Goal: Task Accomplishment & Management: Use online tool/utility

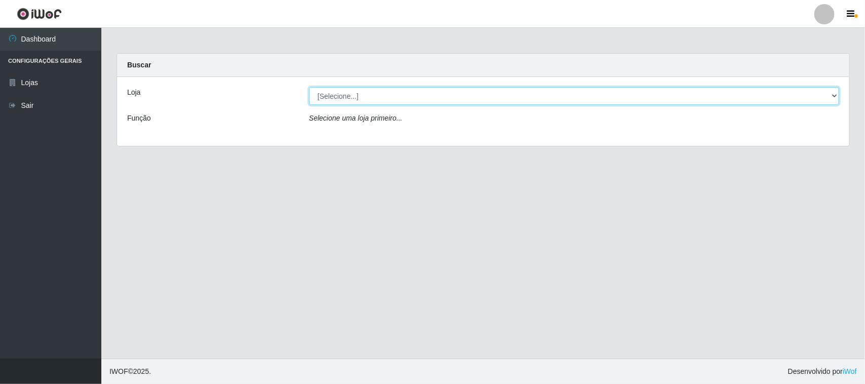
click at [789, 88] on select "[Selecione...] O Feirão - [GEOGRAPHIC_DATA]" at bounding box center [574, 96] width 530 height 18
select select "191"
click at [309, 87] on select "[Selecione...] O Feirão - [GEOGRAPHIC_DATA]" at bounding box center [574, 96] width 530 height 18
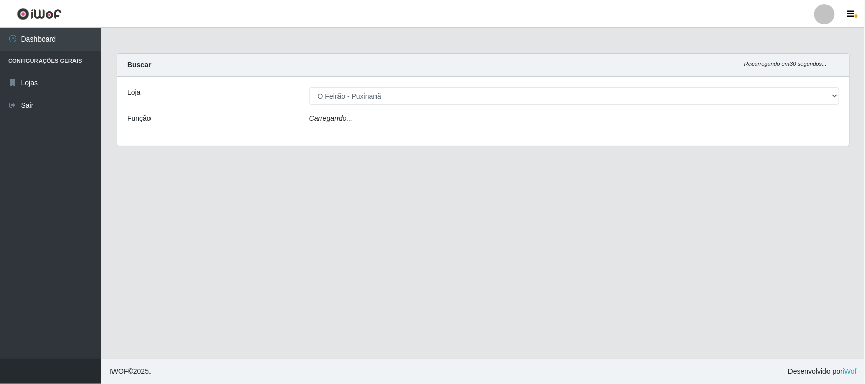
click at [572, 126] on div "Carregando..." at bounding box center [573, 120] width 545 height 15
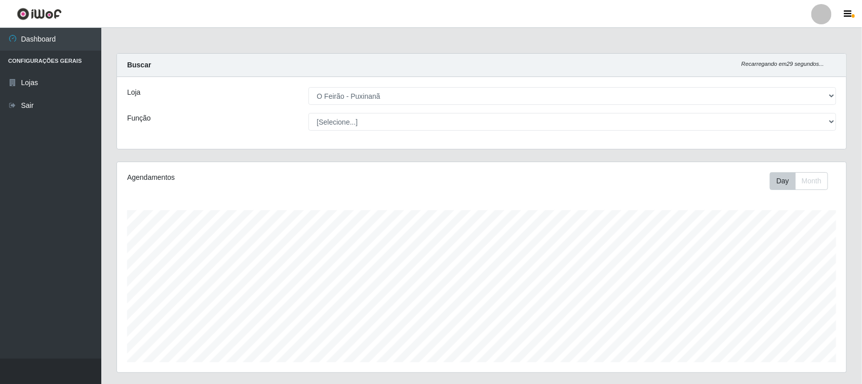
scroll to position [211, 729]
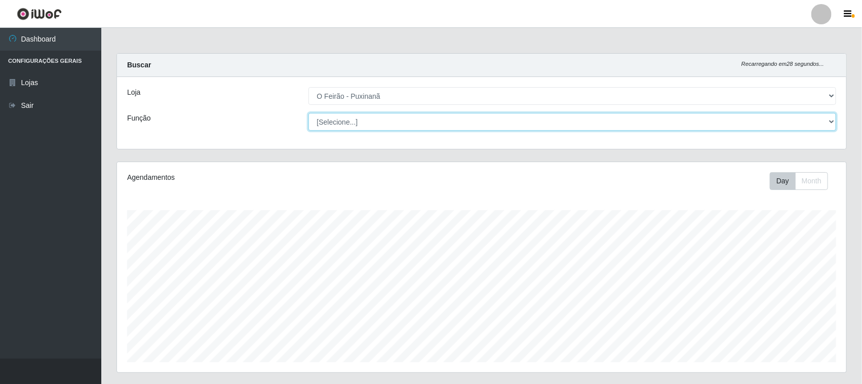
click at [828, 121] on select "[Selecione...] Balconista Balconista + Balconista ++ Embalador Embalador + Emba…" at bounding box center [573, 122] width 528 height 18
select select "1"
click at [309, 113] on select "[Selecione...] Balconista Balconista + Balconista ++ Embalador Embalador + Emba…" at bounding box center [573, 122] width 528 height 18
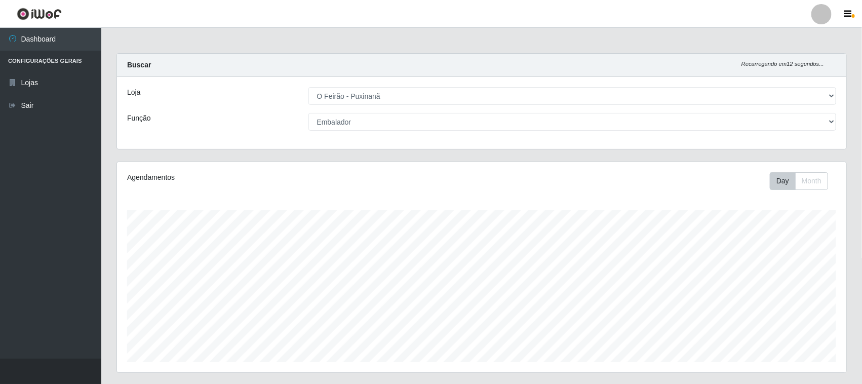
click at [366, 199] on div "Agendamentos Day Month" at bounding box center [481, 267] width 729 height 210
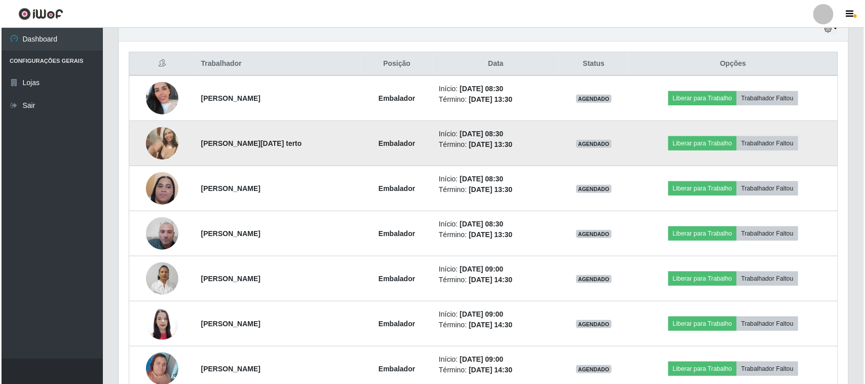
scroll to position [380, 0]
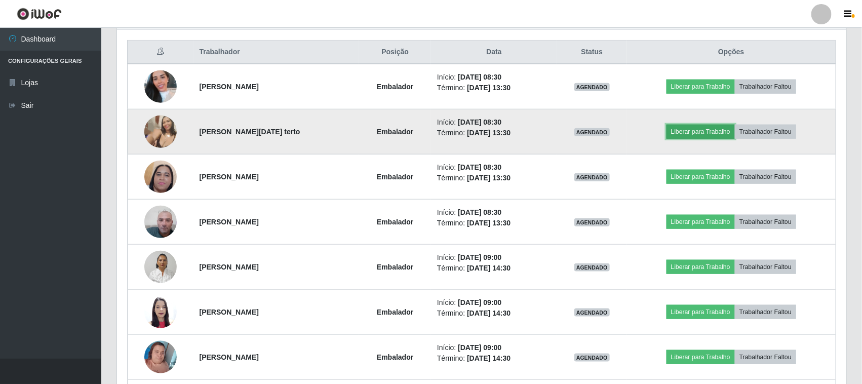
click at [705, 138] on button "Liberar para Trabalho" at bounding box center [701, 132] width 68 height 14
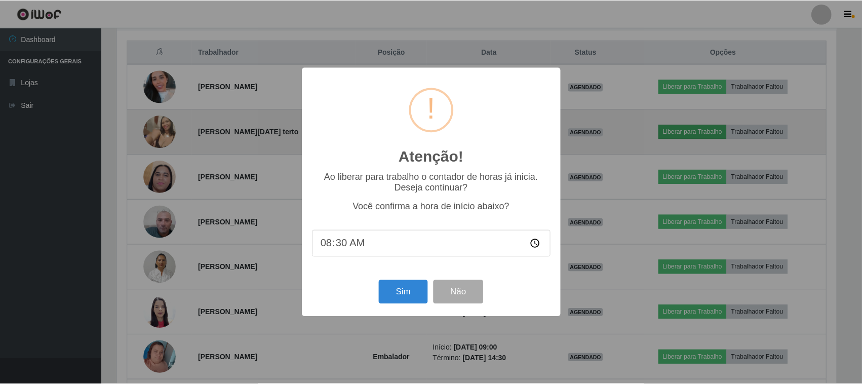
scroll to position [211, 722]
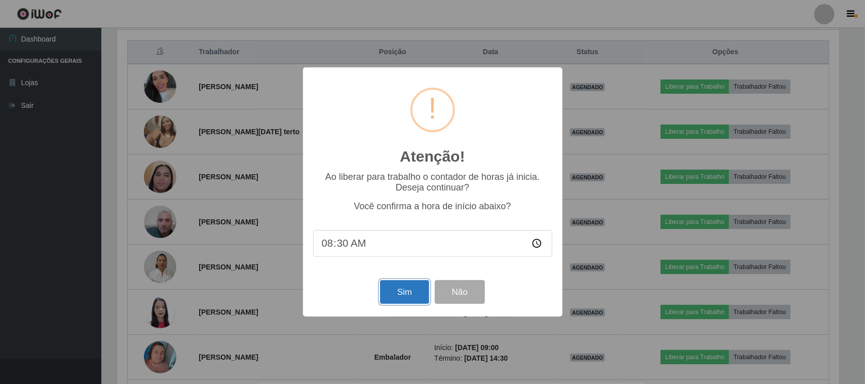
click at [399, 292] on button "Sim" at bounding box center [404, 292] width 49 height 24
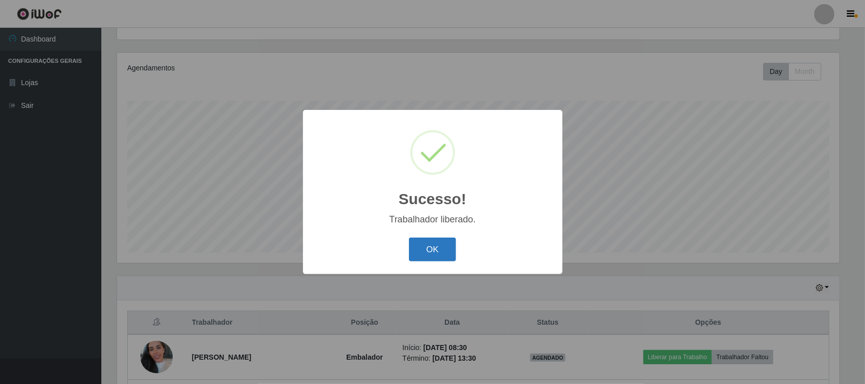
click at [440, 246] on button "OK" at bounding box center [432, 250] width 47 height 24
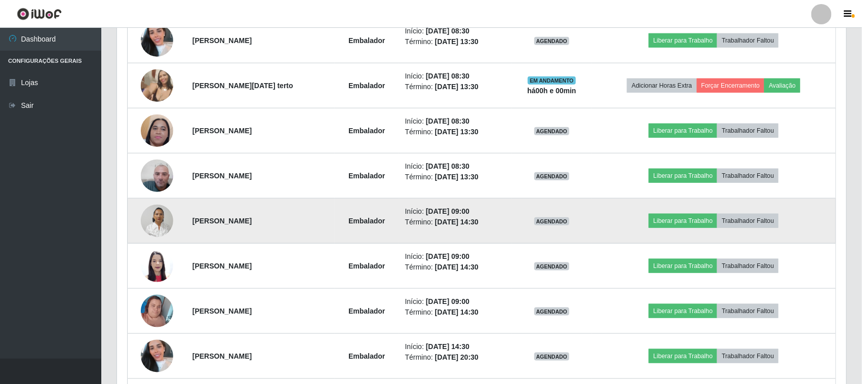
scroll to position [363, 0]
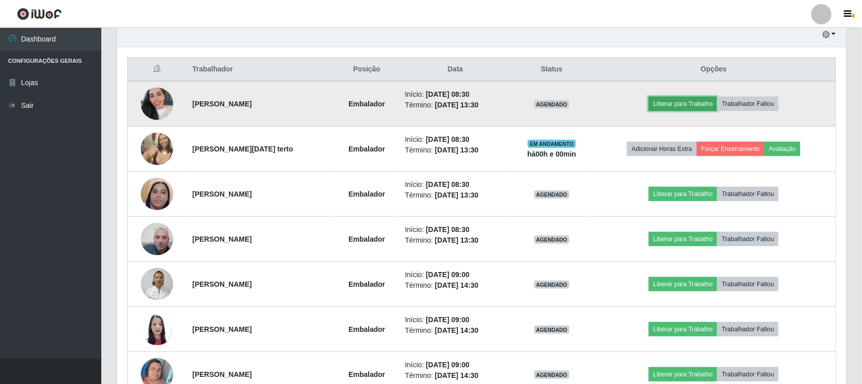
click at [680, 105] on button "Liberar para Trabalho" at bounding box center [683, 104] width 68 height 14
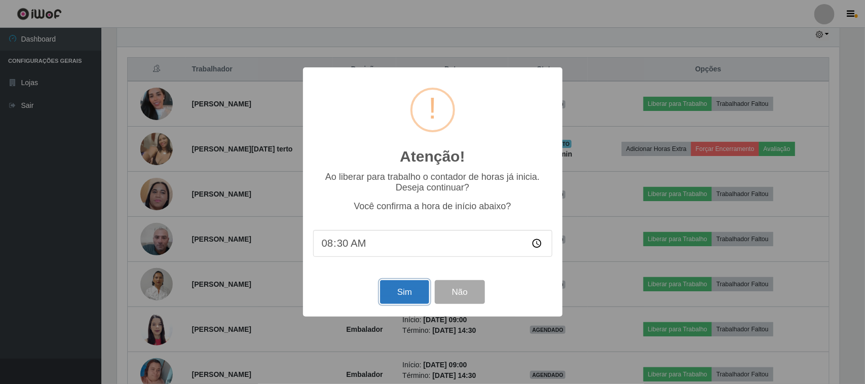
click at [421, 290] on button "Sim" at bounding box center [404, 292] width 49 height 24
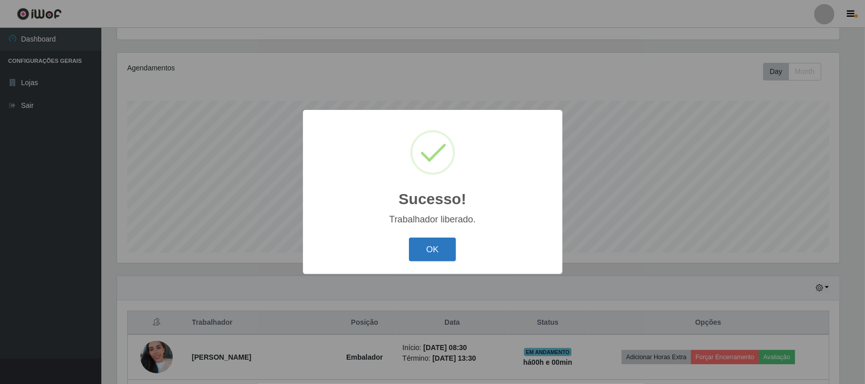
click at [429, 247] on button "OK" at bounding box center [432, 250] width 47 height 24
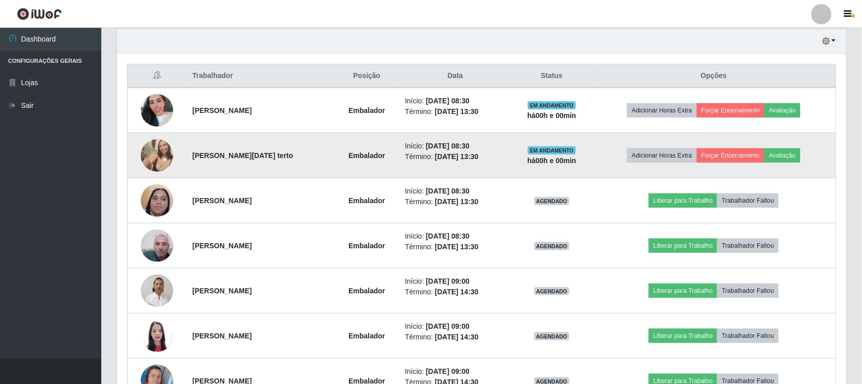
scroll to position [426, 0]
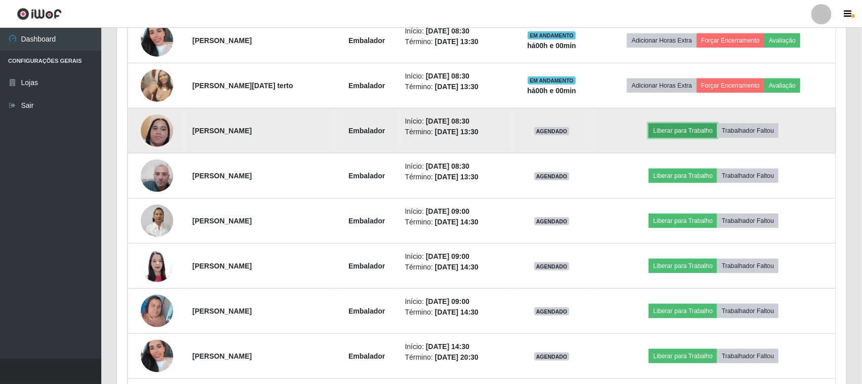
click at [687, 134] on button "Liberar para Trabalho" at bounding box center [683, 131] width 68 height 14
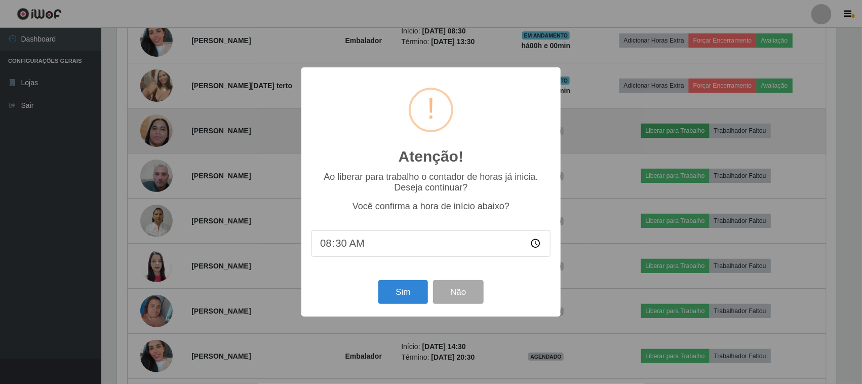
scroll to position [211, 722]
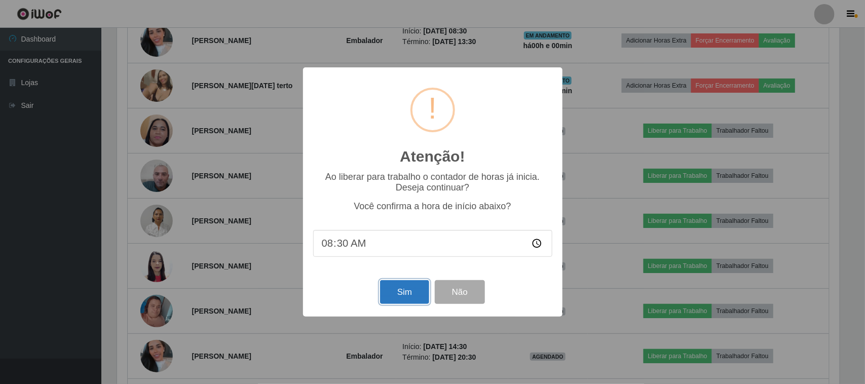
click at [404, 303] on button "Sim" at bounding box center [404, 292] width 49 height 24
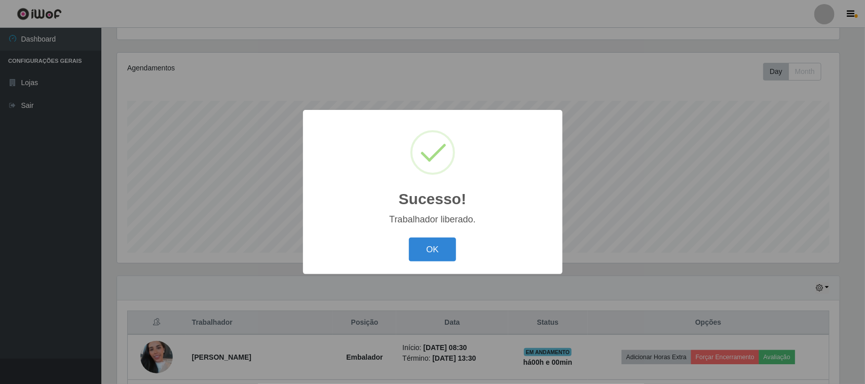
click at [434, 264] on div "OK Cancel" at bounding box center [432, 249] width 239 height 29
click at [427, 252] on button "OK" at bounding box center [432, 250] width 47 height 24
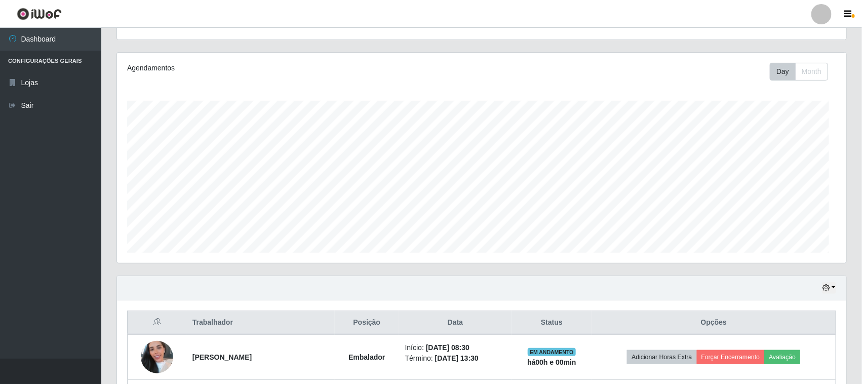
scroll to position [0, 0]
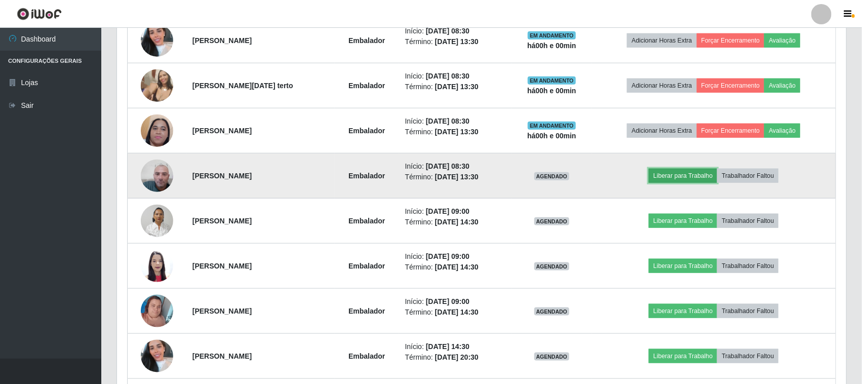
click at [689, 172] on button "Liberar para Trabalho" at bounding box center [683, 176] width 68 height 14
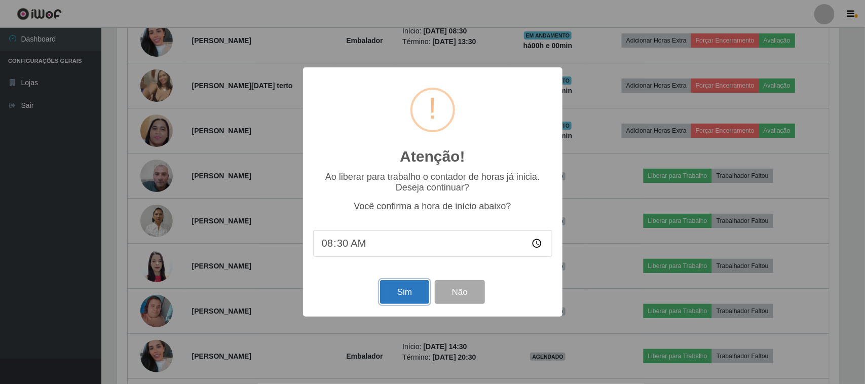
click at [404, 300] on button "Sim" at bounding box center [404, 292] width 49 height 24
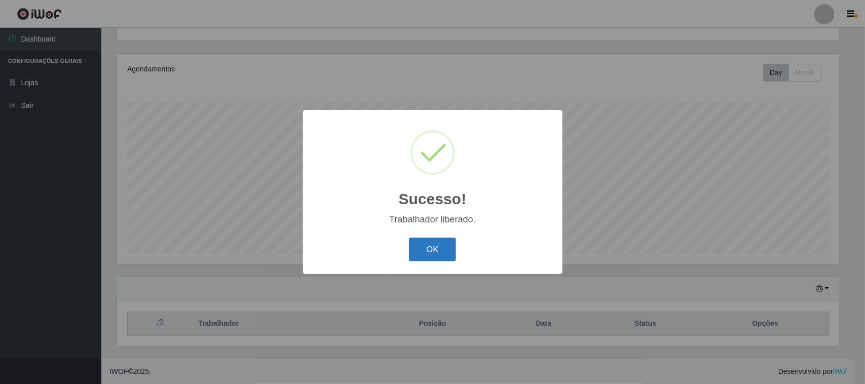
click at [419, 250] on button "OK" at bounding box center [432, 250] width 47 height 24
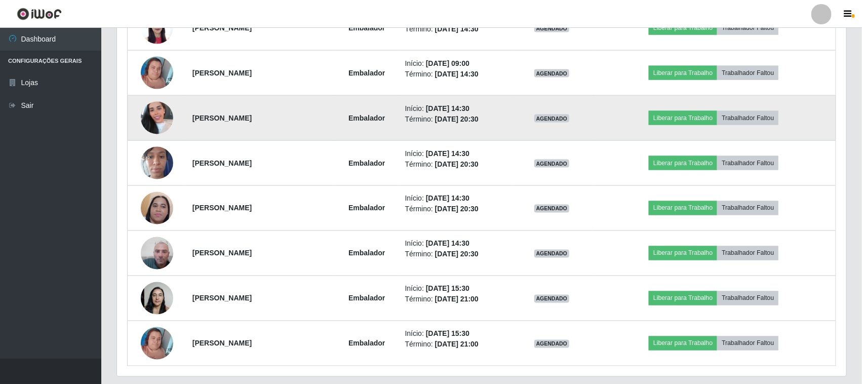
scroll to position [697, 0]
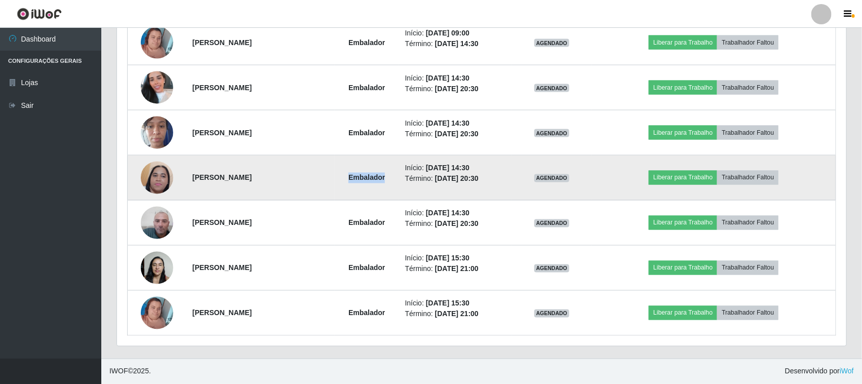
drag, startPoint x: 348, startPoint y: 177, endPoint x: 393, endPoint y: 177, distance: 45.1
click at [393, 177] on td "Embalador" at bounding box center [367, 178] width 64 height 45
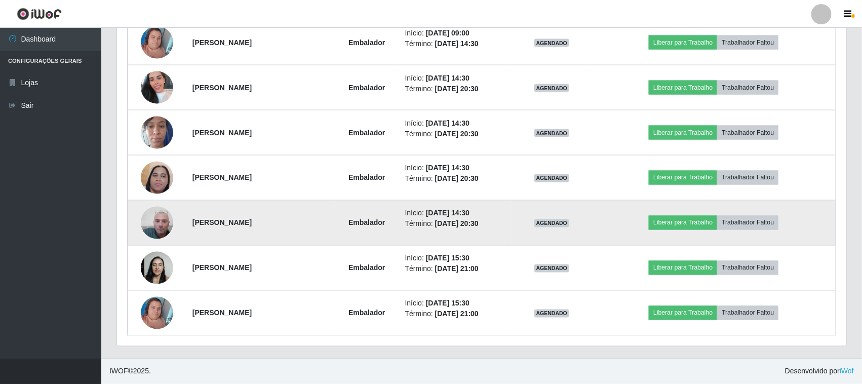
click at [375, 204] on td "Embalador" at bounding box center [367, 223] width 64 height 45
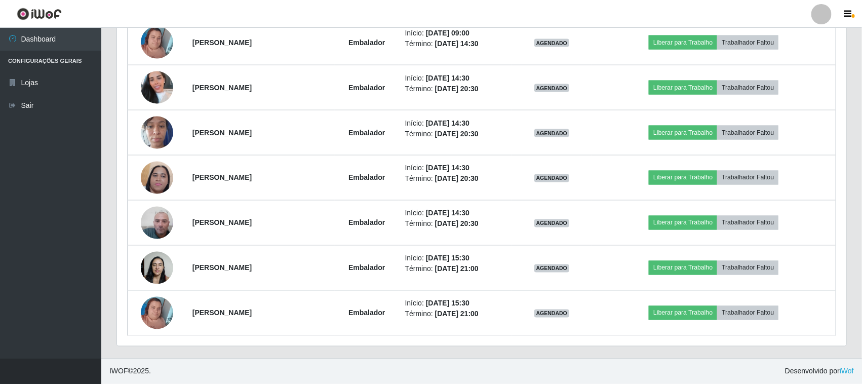
drag, startPoint x: 243, startPoint y: 338, endPoint x: 424, endPoint y: 355, distance: 181.7
click at [432, 365] on footer "IWOF © 2025 . Desenvolvido por iWof" at bounding box center [481, 371] width 761 height 25
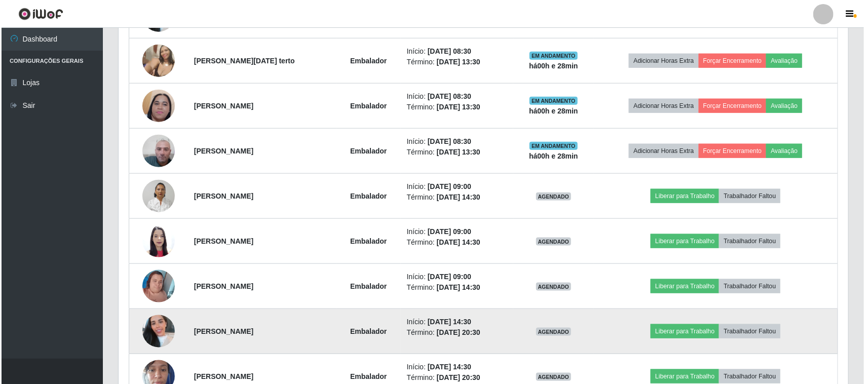
scroll to position [443, 0]
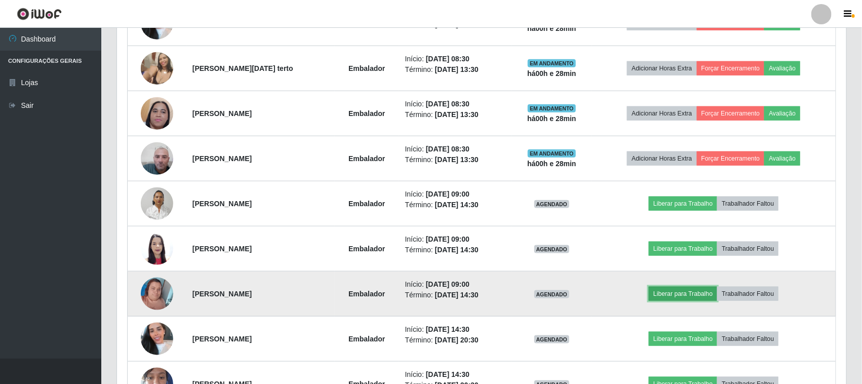
click at [672, 292] on button "Liberar para Trabalho" at bounding box center [683, 294] width 68 height 14
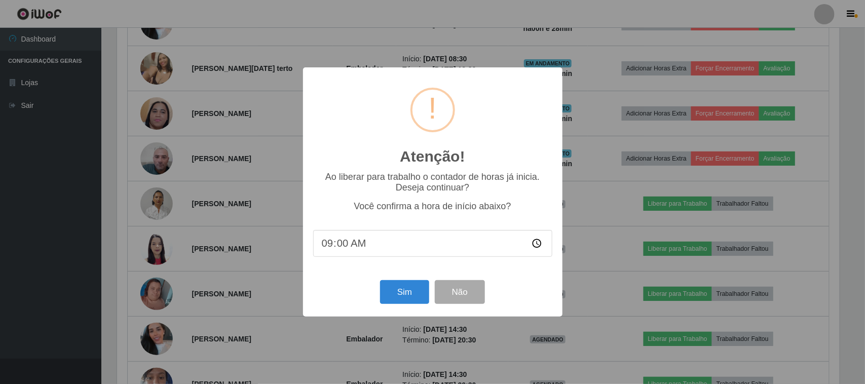
click at [604, 307] on div "Atenção! × Ao liberar para trabalho o contador de horas já inicia. Deseja conti…" at bounding box center [432, 192] width 865 height 384
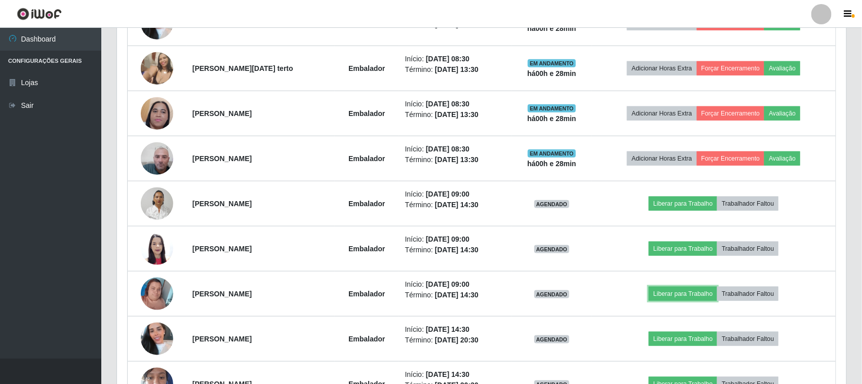
scroll to position [211, 729]
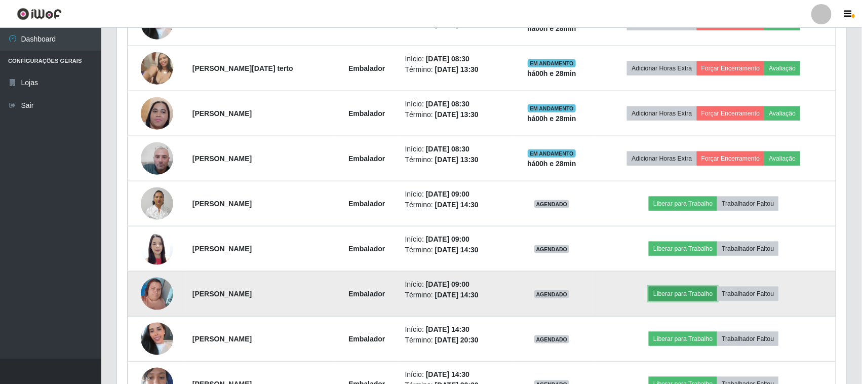
click at [668, 292] on button "Liberar para Trabalho" at bounding box center [683, 294] width 68 height 14
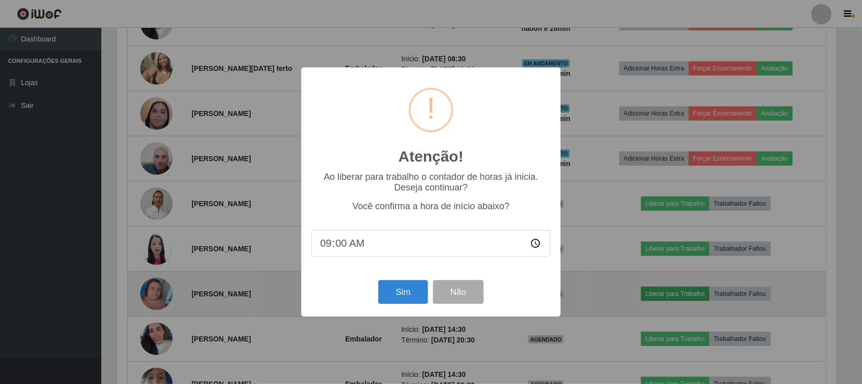
scroll to position [211, 722]
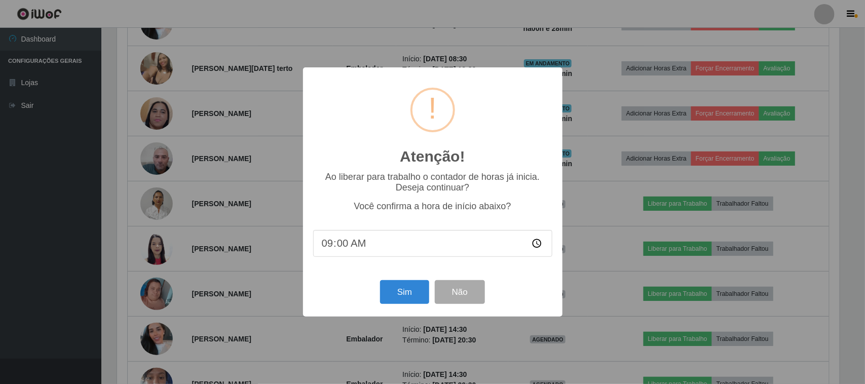
click at [308, 345] on div "Atenção! × Ao liberar para trabalho o contador de horas já inicia. Deseja conti…" at bounding box center [432, 192] width 865 height 384
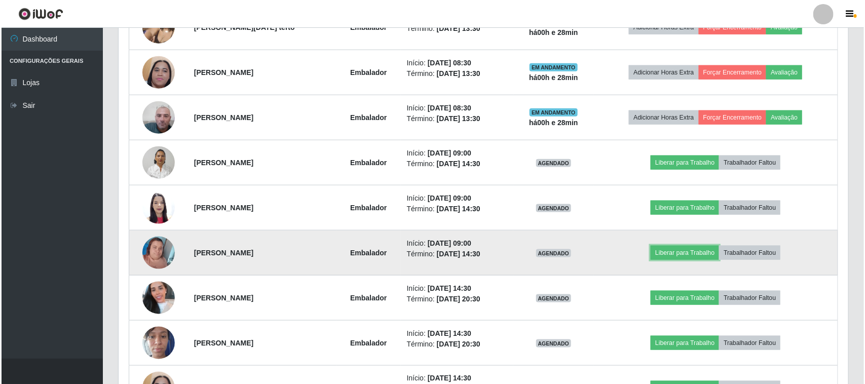
scroll to position [507, 0]
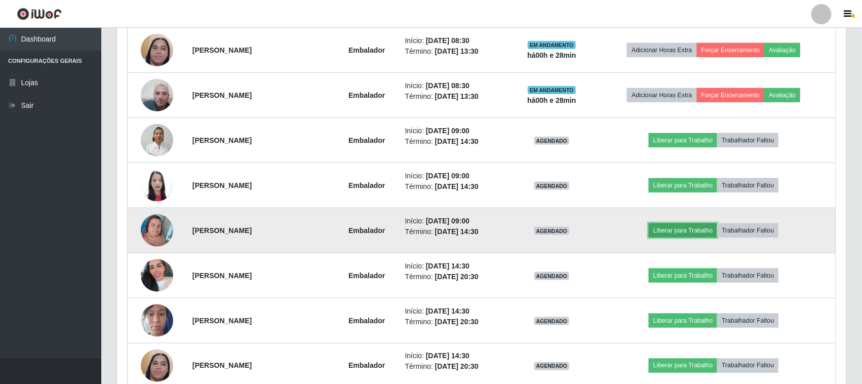
click at [673, 231] on button "Liberar para Trabalho" at bounding box center [683, 230] width 68 height 14
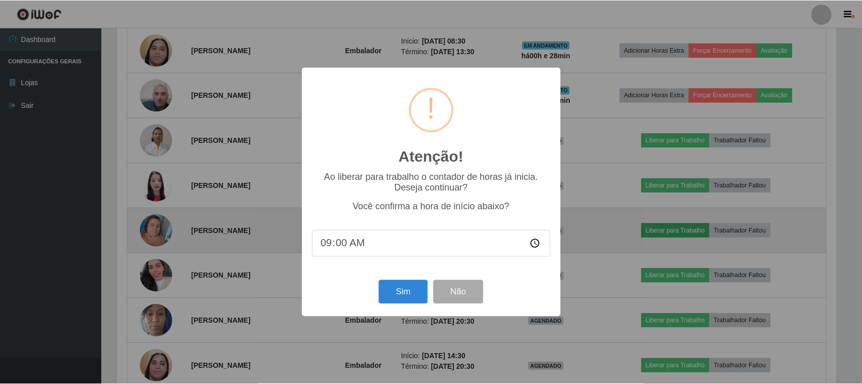
scroll to position [211, 722]
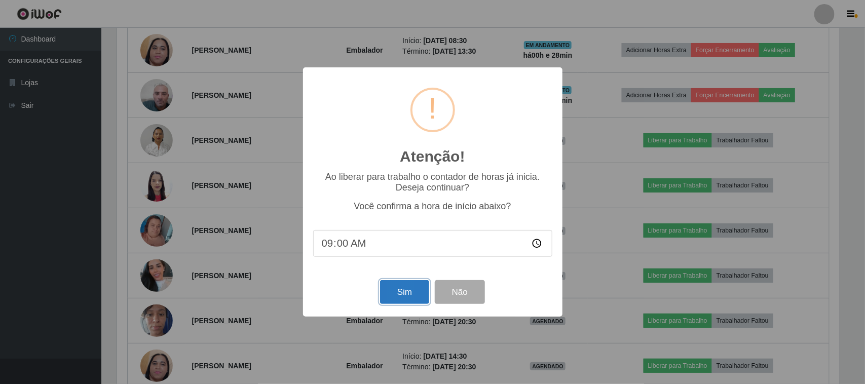
click at [389, 294] on button "Sim" at bounding box center [404, 292] width 49 height 24
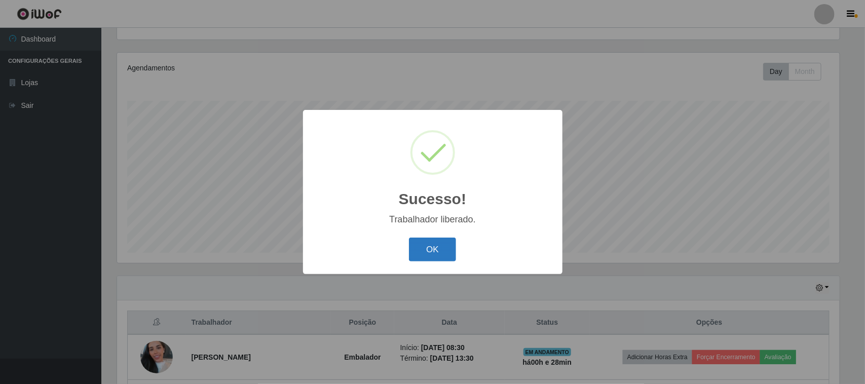
click at [428, 251] on button "OK" at bounding box center [432, 250] width 47 height 24
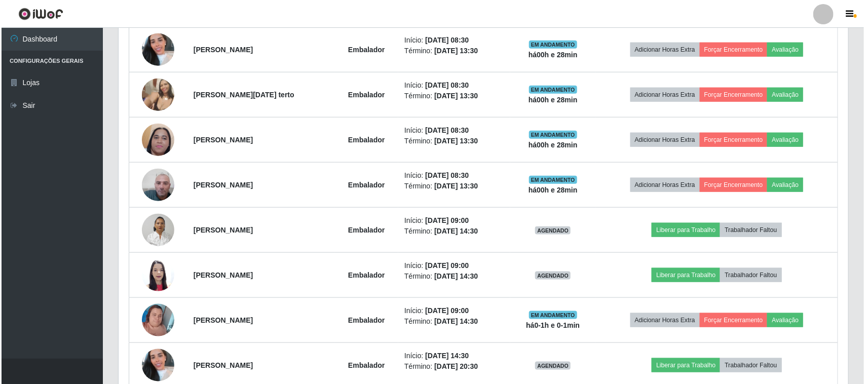
scroll to position [426, 0]
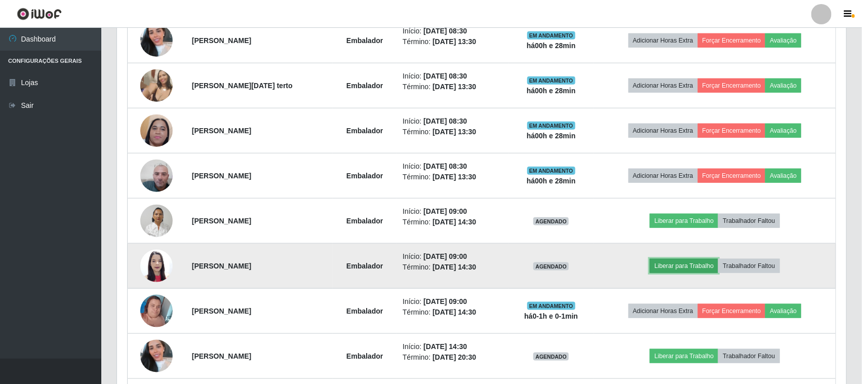
click at [672, 267] on button "Liberar para Trabalho" at bounding box center [684, 266] width 68 height 14
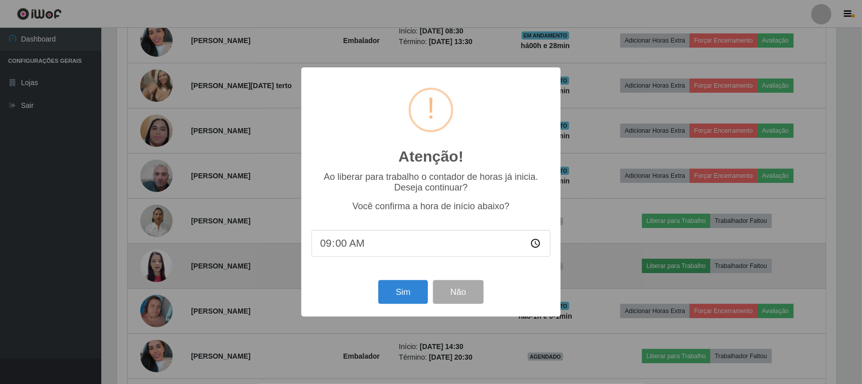
click at [672, 267] on div "Atenção! × Ao liberar para trabalho o contador de horas já inicia. Deseja conti…" at bounding box center [431, 192] width 862 height 384
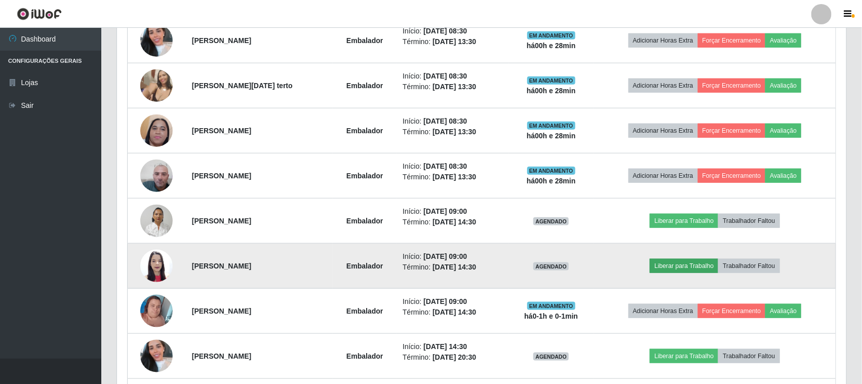
scroll to position [211, 729]
click at [679, 264] on button "Liberar para Trabalho" at bounding box center [684, 266] width 68 height 14
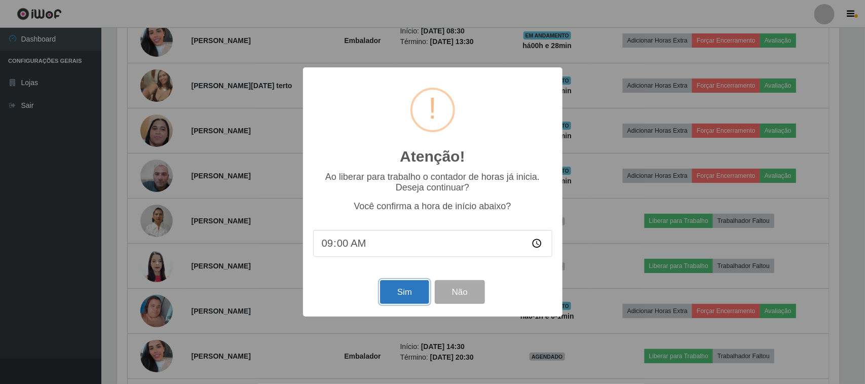
click at [412, 300] on button "Sim" at bounding box center [404, 292] width 49 height 24
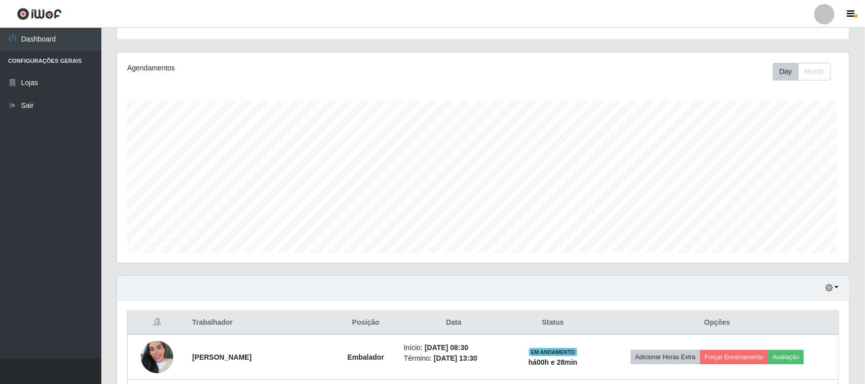
scroll to position [506374, 505861]
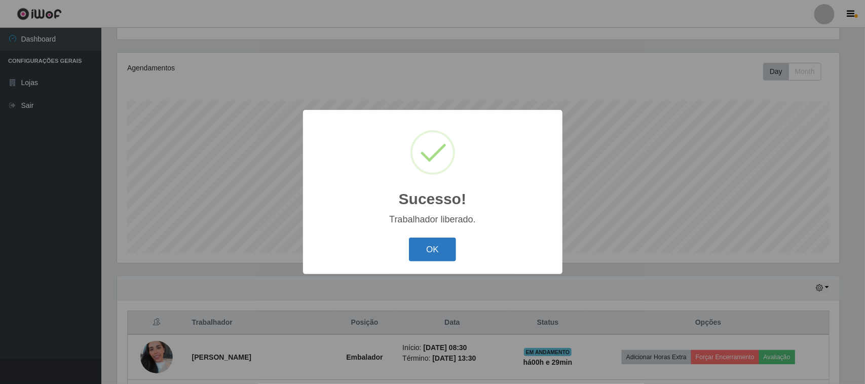
click at [434, 251] on button "OK" at bounding box center [432, 250] width 47 height 24
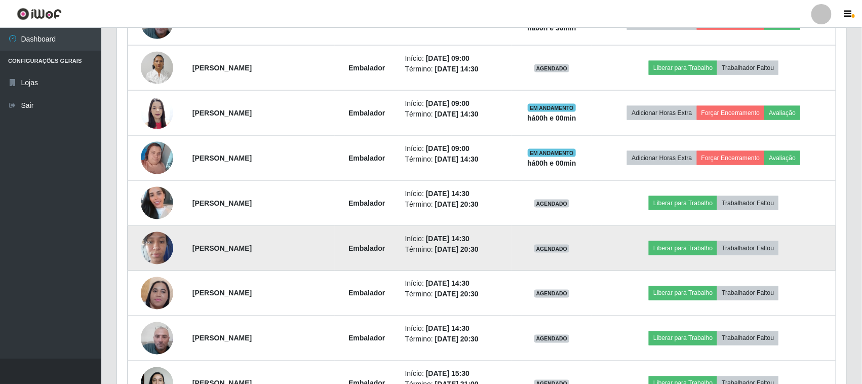
scroll to position [507, 0]
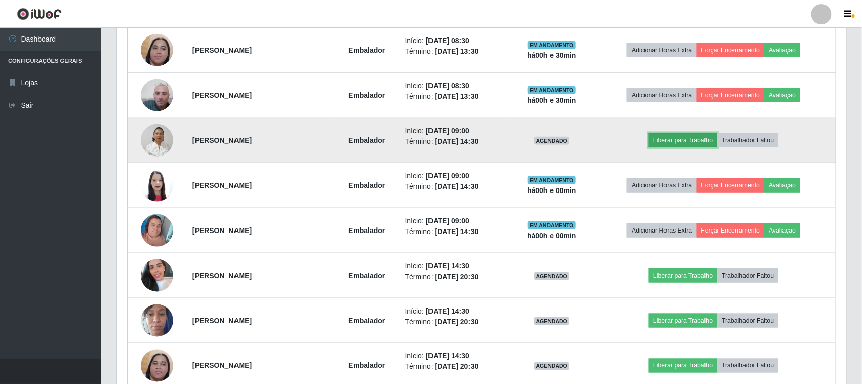
click at [689, 139] on button "Liberar para Trabalho" at bounding box center [683, 140] width 68 height 14
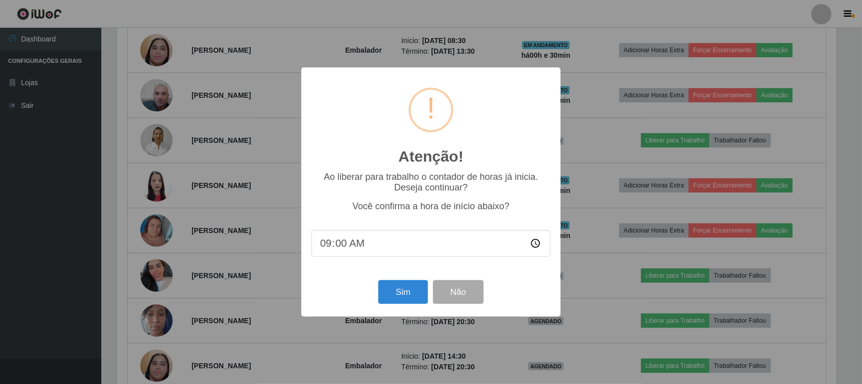
scroll to position [211, 722]
click at [388, 243] on input "09:00" at bounding box center [432, 243] width 239 height 27
click at [342, 254] on input "09:00" at bounding box center [432, 243] width 239 height 27
click at [346, 244] on input "09:00" at bounding box center [432, 243] width 239 height 27
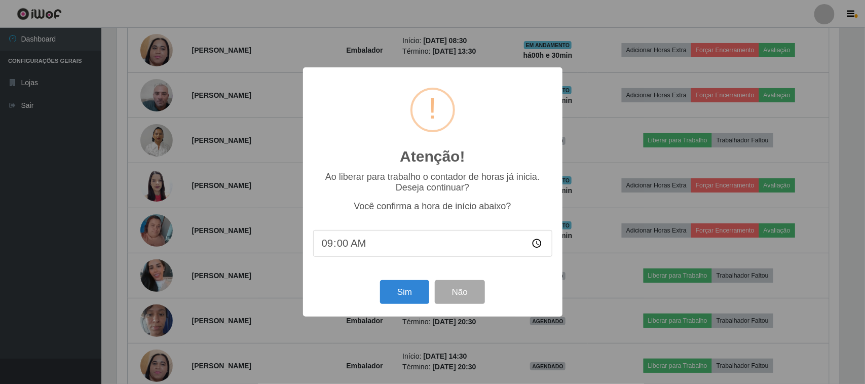
type input "09:02"
click at [408, 294] on button "Sim" at bounding box center [404, 292] width 49 height 24
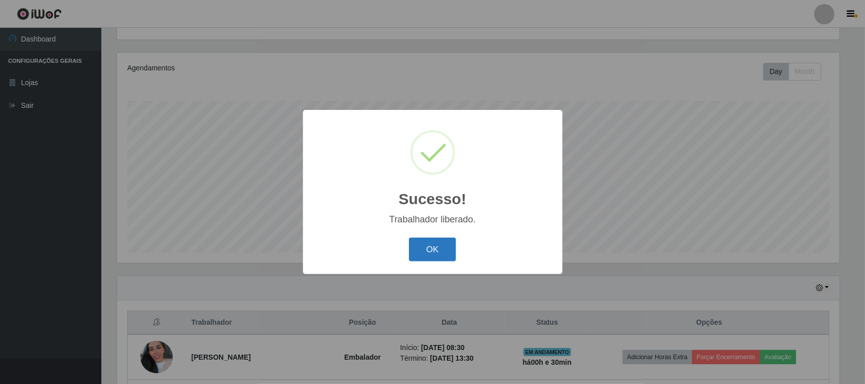
click at [424, 252] on button "OK" at bounding box center [432, 250] width 47 height 24
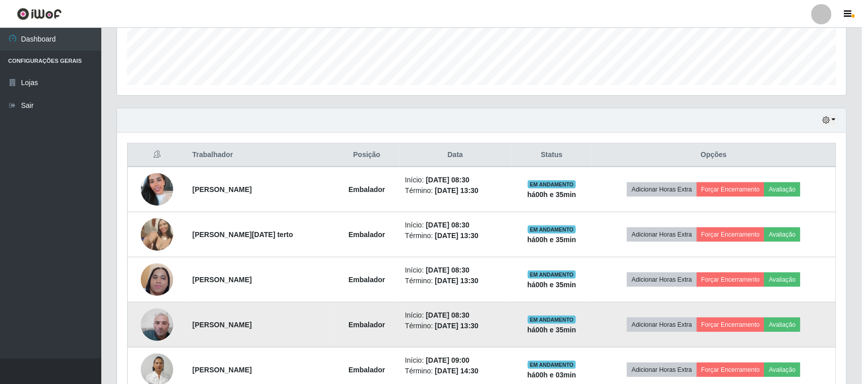
scroll to position [299, 0]
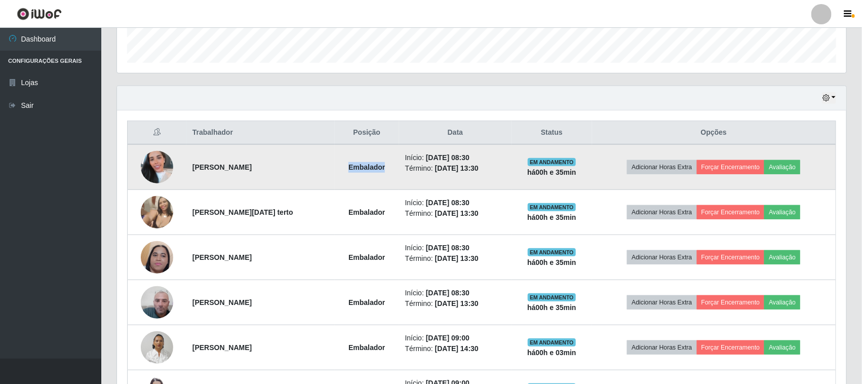
drag, startPoint x: 343, startPoint y: 166, endPoint x: 381, endPoint y: 163, distance: 38.2
click at [381, 163] on td "Embalador" at bounding box center [367, 167] width 64 height 46
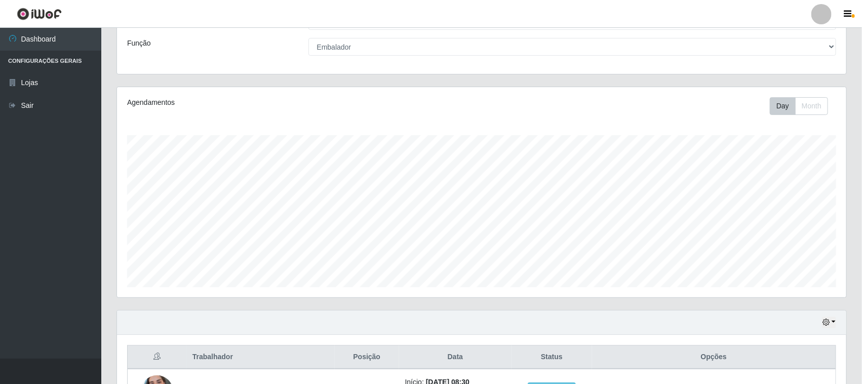
scroll to position [0, 0]
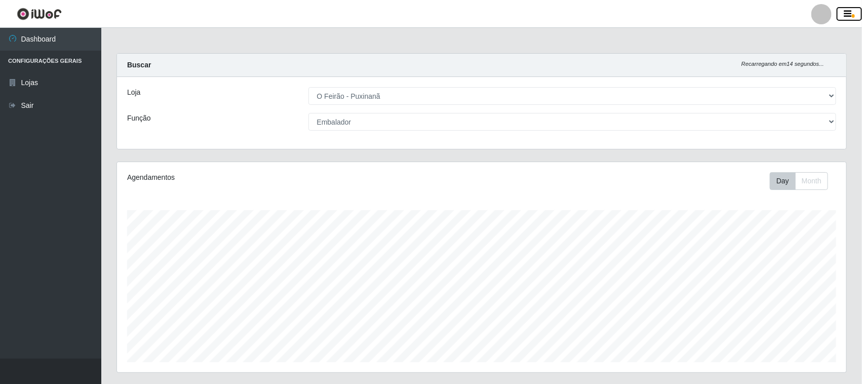
click at [853, 14] on span "button" at bounding box center [853, 16] width 3 height 4
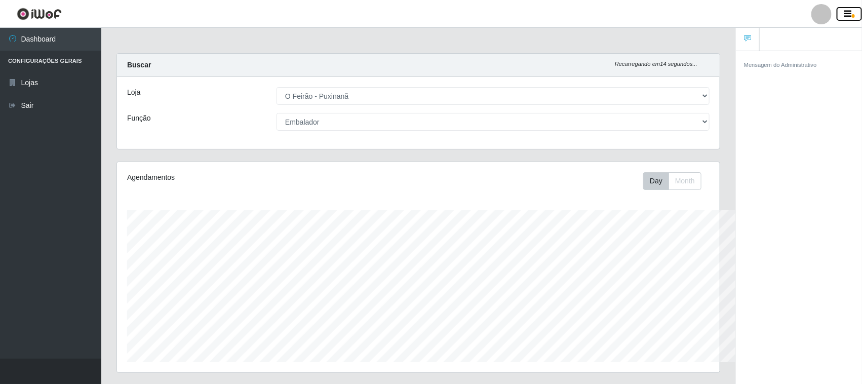
scroll to position [506374, 505981]
click at [850, 7] on button "button" at bounding box center [849, 14] width 25 height 14
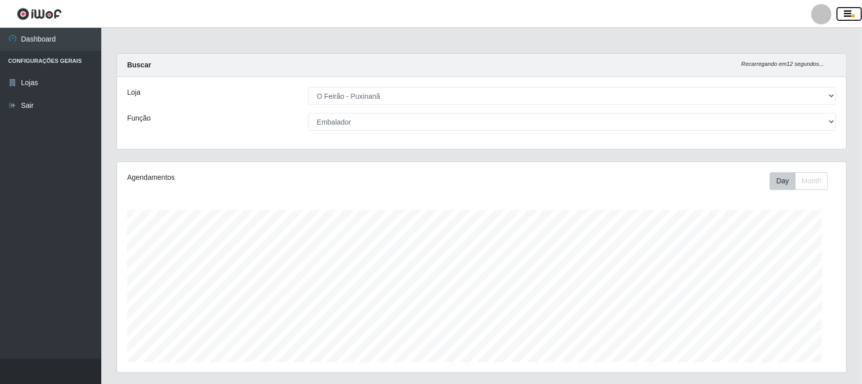
scroll to position [506374, 505855]
click at [850, 7] on button "button" at bounding box center [849, 14] width 25 height 14
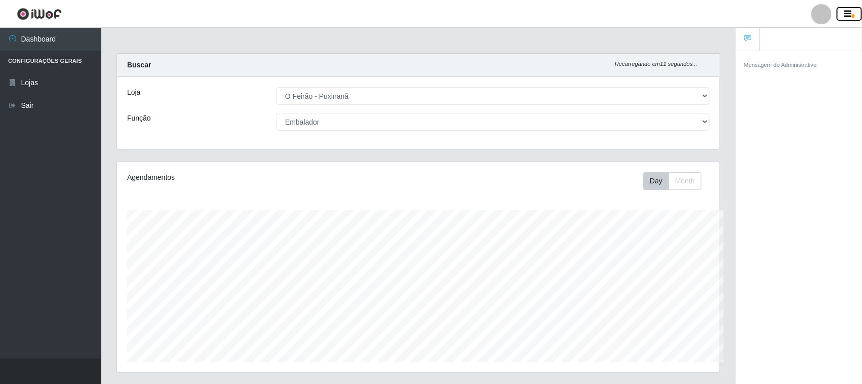
scroll to position [506374, 505981]
click at [739, 79] on div "Mensagem do Administrativo" at bounding box center [799, 219] width 126 height 337
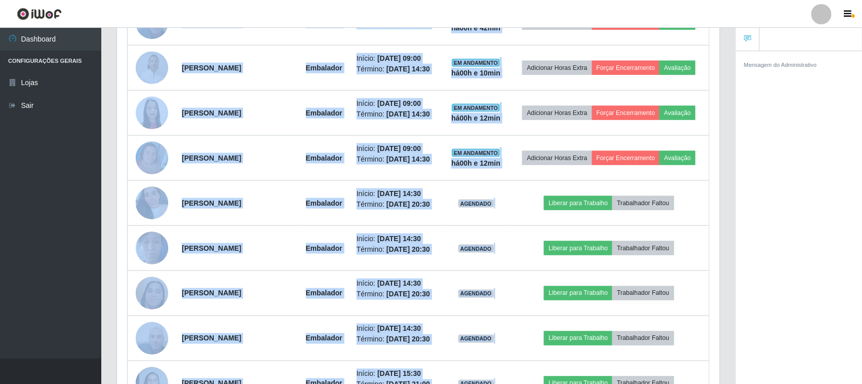
scroll to position [697, 0]
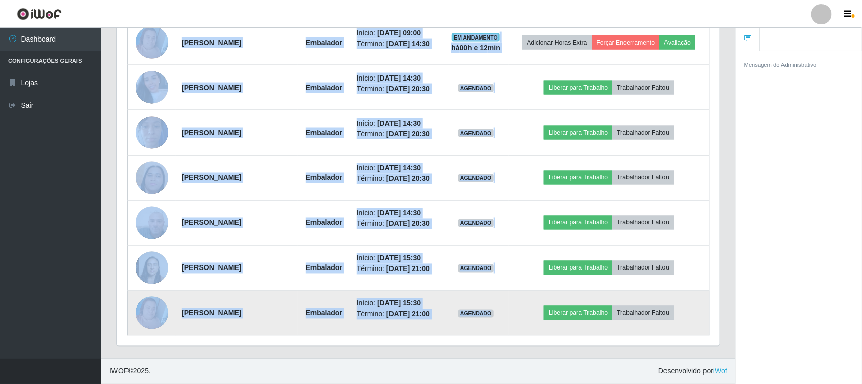
drag, startPoint x: 132, startPoint y: 180, endPoint x: 512, endPoint y: 307, distance: 400.2
click at [512, 307] on table "Trabalhador Posição Data Status Opções [PERSON_NAME] Embalador Início: [DATE] 0…" at bounding box center [418, 30] width 583 height 610
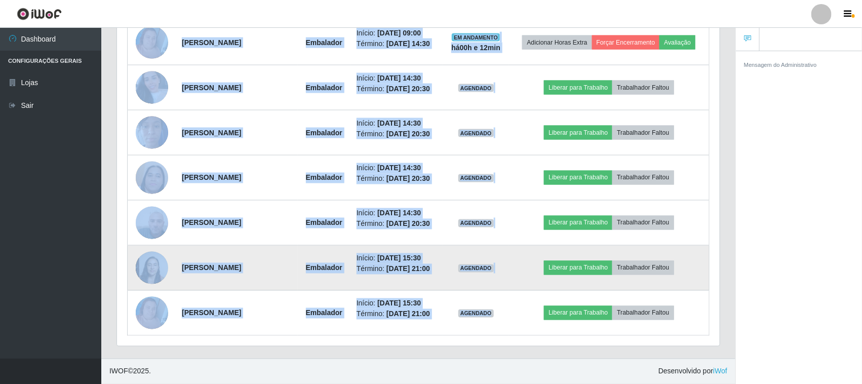
copy table "Loremipsumd Sitamet Cons Adipis Elitse Doeius Temporin Utla Etdolorem Aliqua: 5…"
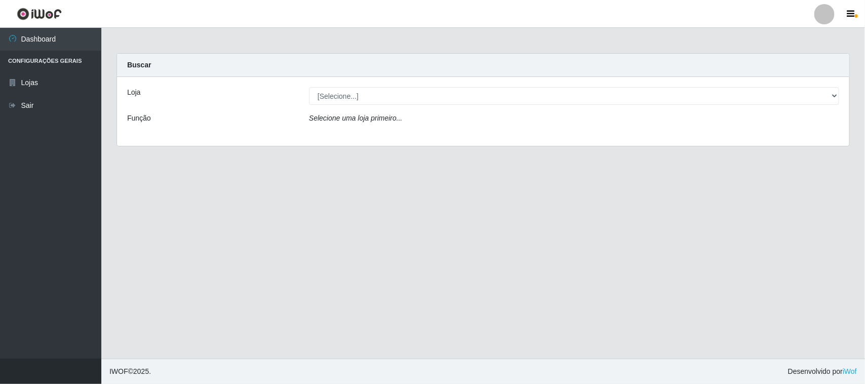
click at [840, 100] on div "[Selecione...] O Feirão - [GEOGRAPHIC_DATA]" at bounding box center [573, 96] width 545 height 18
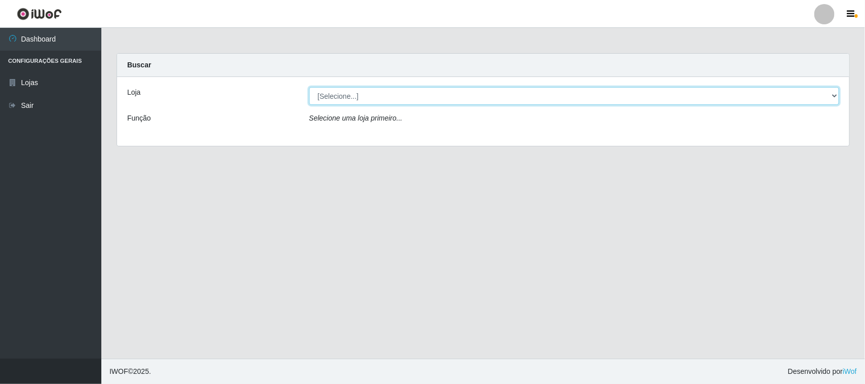
click at [831, 98] on select "[Selecione...] O Feirão - [GEOGRAPHIC_DATA]" at bounding box center [574, 96] width 530 height 18
select select "191"
click at [309, 87] on select "[Selecione...] O Feirão - [GEOGRAPHIC_DATA]" at bounding box center [574, 96] width 530 height 18
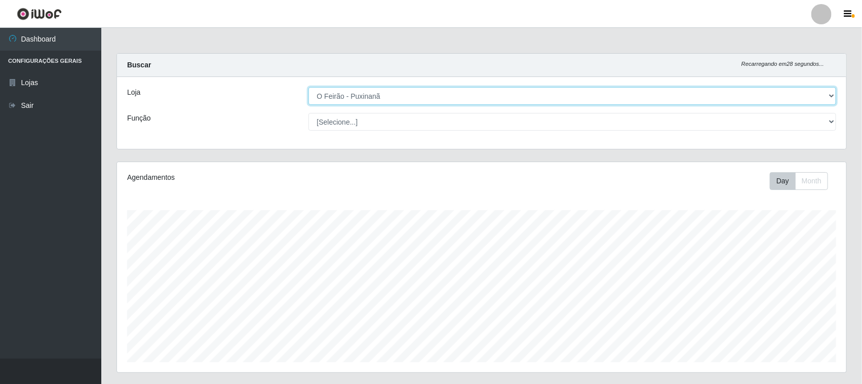
scroll to position [211, 729]
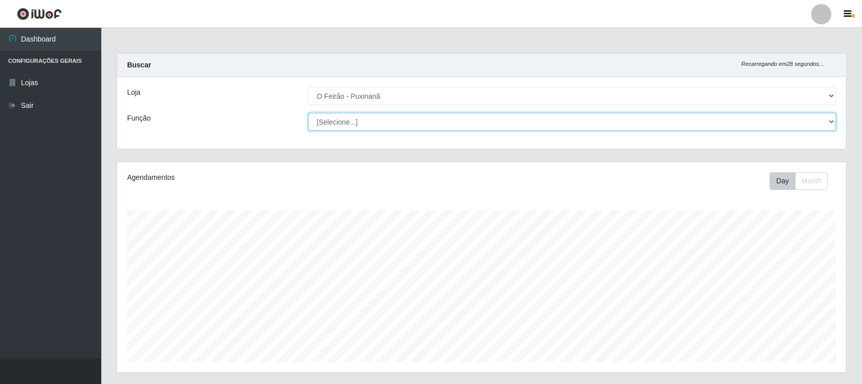
click at [386, 129] on select "[Selecione...] Balconista Balconista + Balconista ++ Embalador Embalador + Emba…" at bounding box center [573, 122] width 528 height 18
click at [309, 113] on select "[Selecione...] Balconista Balconista + Balconista ++ Embalador Embalador + Emba…" at bounding box center [573, 122] width 528 height 18
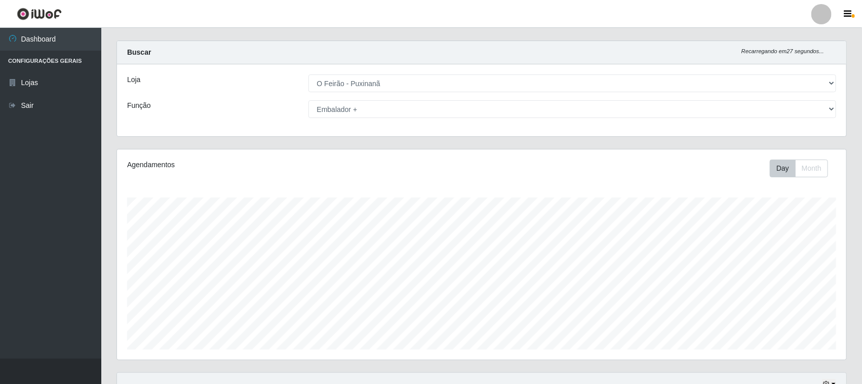
scroll to position [0, 0]
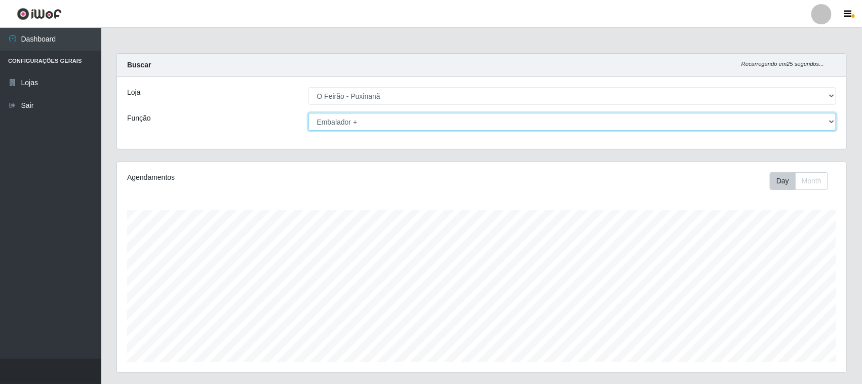
click at [502, 121] on select "[Selecione...] Balconista Balconista + Balconista ++ Embalador Embalador + Emba…" at bounding box center [573, 122] width 528 height 18
click at [309, 113] on select "[Selecione...] Balconista Balconista + Balconista ++ Embalador Embalador + Emba…" at bounding box center [573, 122] width 528 height 18
drag, startPoint x: 433, startPoint y: 116, endPoint x: 434, endPoint y: 122, distance: 6.1
click at [433, 116] on select "[Selecione...] Balconista Balconista + Balconista ++ Embalador Embalador + Emba…" at bounding box center [573, 122] width 528 height 18
select select "1"
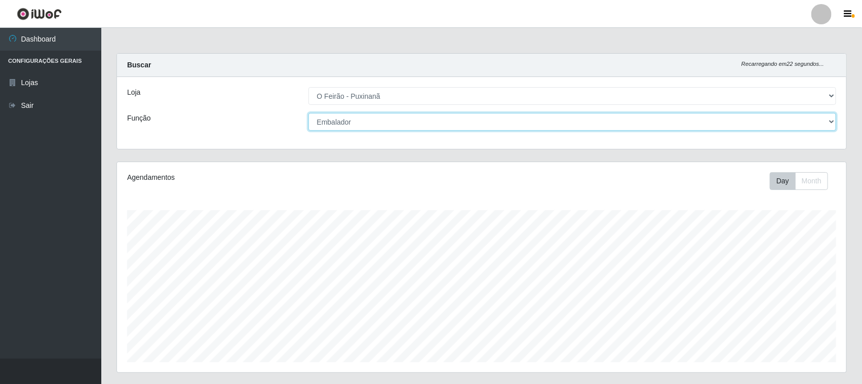
click at [309, 113] on select "[Selecione...] Balconista Balconista + Balconista ++ Embalador Embalador + Emba…" at bounding box center [573, 122] width 528 height 18
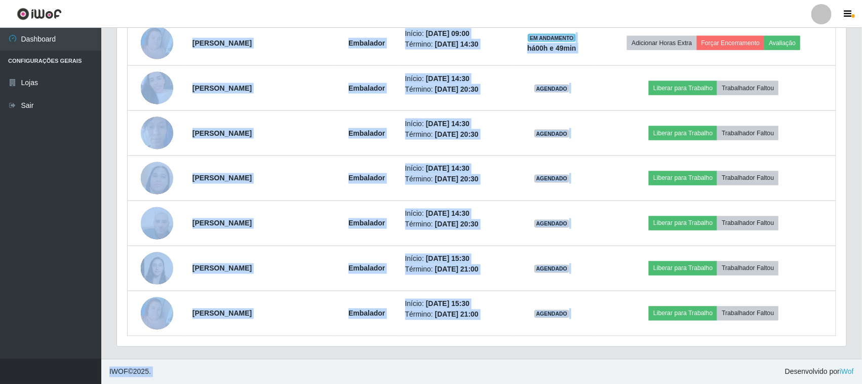
scroll to position [697, 0]
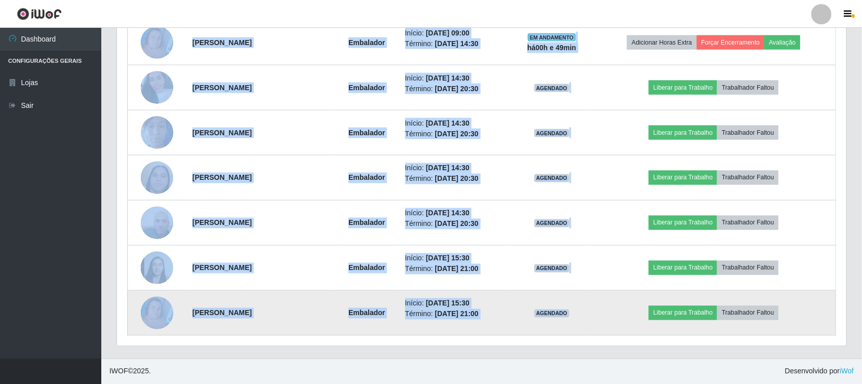
drag, startPoint x: 128, startPoint y: 125, endPoint x: 594, endPoint y: 318, distance: 504.9
click at [594, 318] on table "Trabalhador Posição Data Status Opções Milena Ferreira Lima Embalador Início: 3…" at bounding box center [481, 30] width 709 height 610
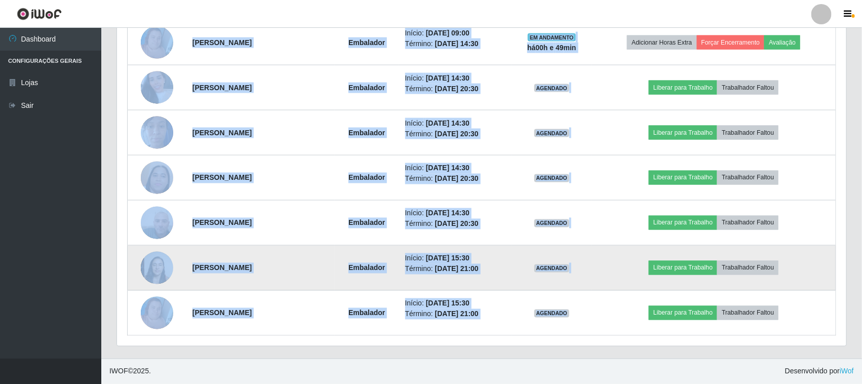
copy table "Trabalhador Posição Data Status Opções Milena Ferreira Lima Embalador Início: 3…"
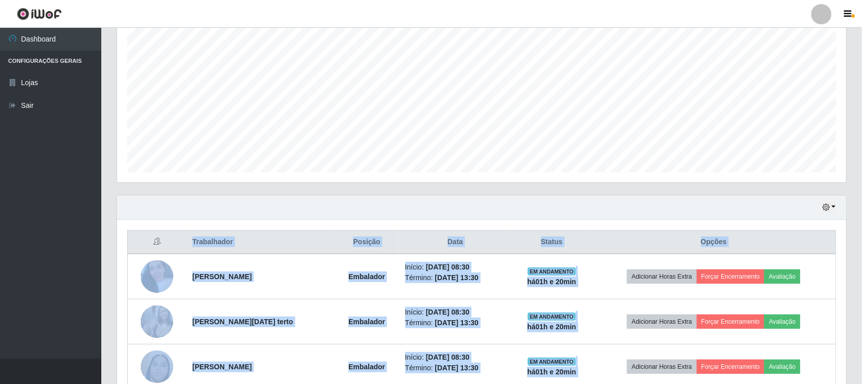
scroll to position [253, 0]
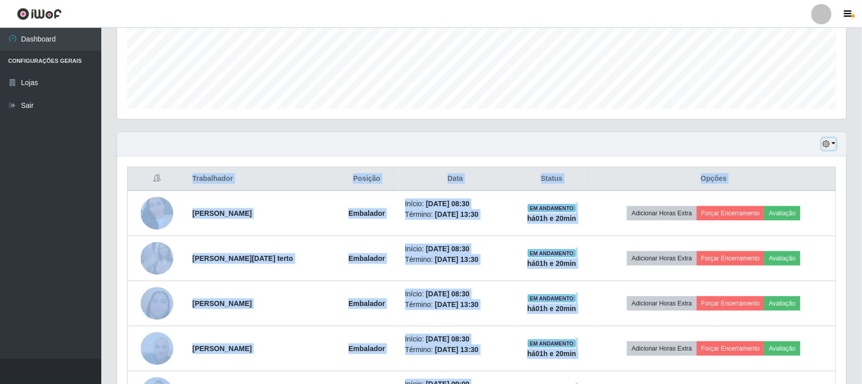
click at [829, 142] on icon "button" at bounding box center [826, 143] width 7 height 7
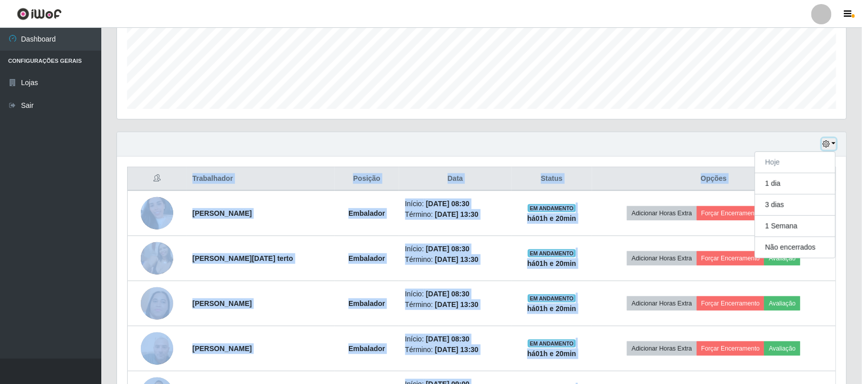
click at [835, 147] on button "button" at bounding box center [829, 144] width 14 height 12
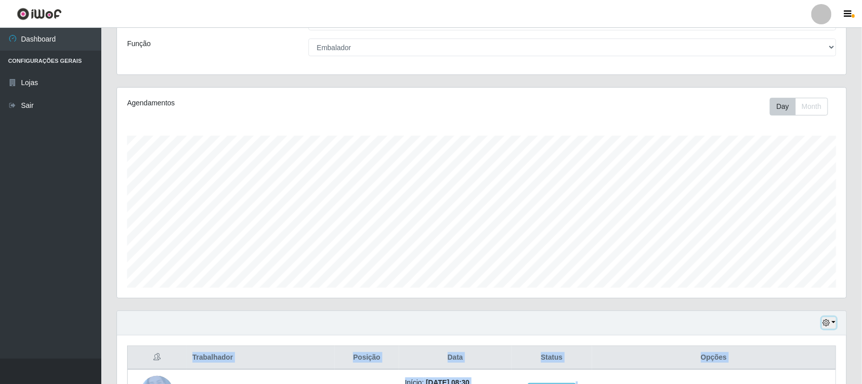
scroll to position [0, 0]
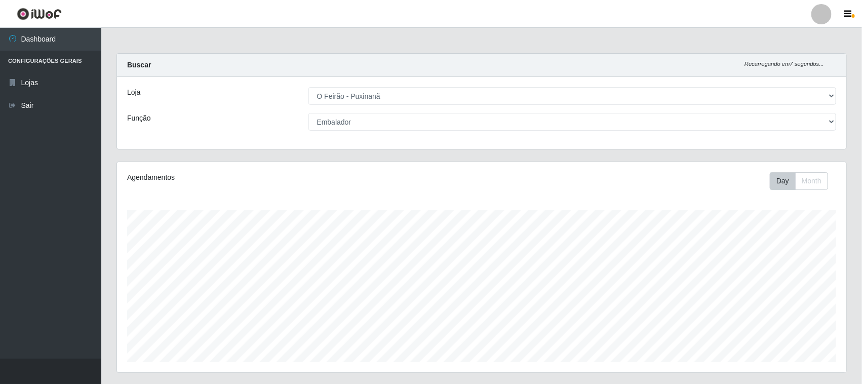
click at [853, 162] on div "Agendamentos Day Month" at bounding box center [482, 273] width 746 height 223
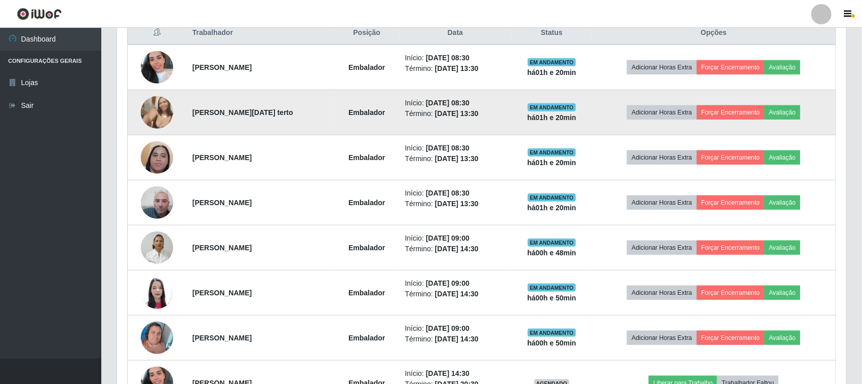
scroll to position [317, 0]
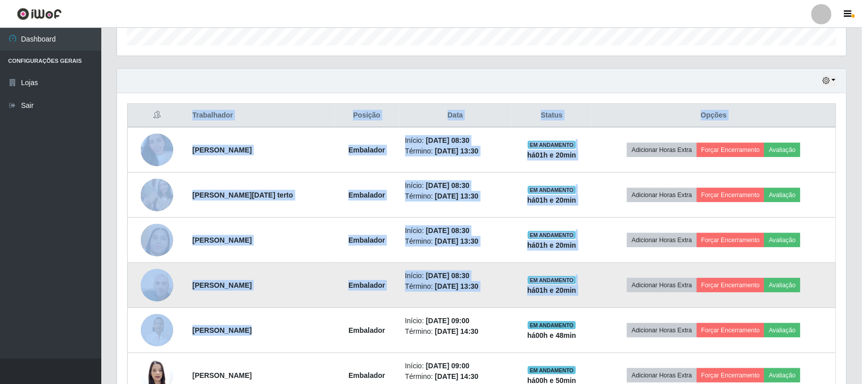
drag, startPoint x: 122, startPoint y: 102, endPoint x: 235, endPoint y: 308, distance: 234.7
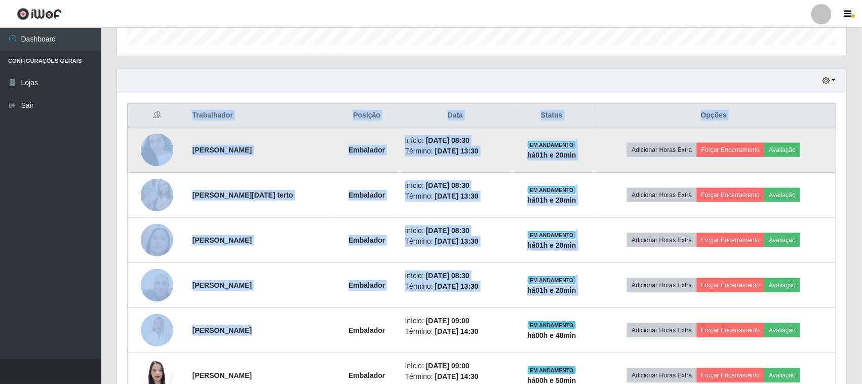
click at [222, 171] on td "[PERSON_NAME]" at bounding box center [260, 150] width 148 height 46
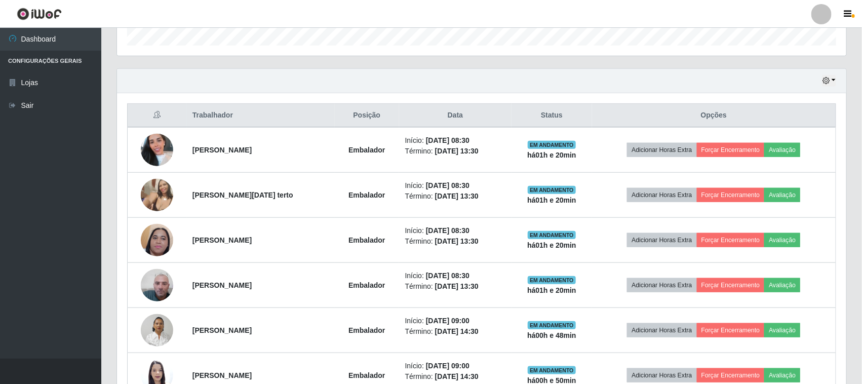
click at [145, 117] on th at bounding box center [157, 116] width 59 height 24
click at [850, 16] on icon "button" at bounding box center [848, 14] width 8 height 9
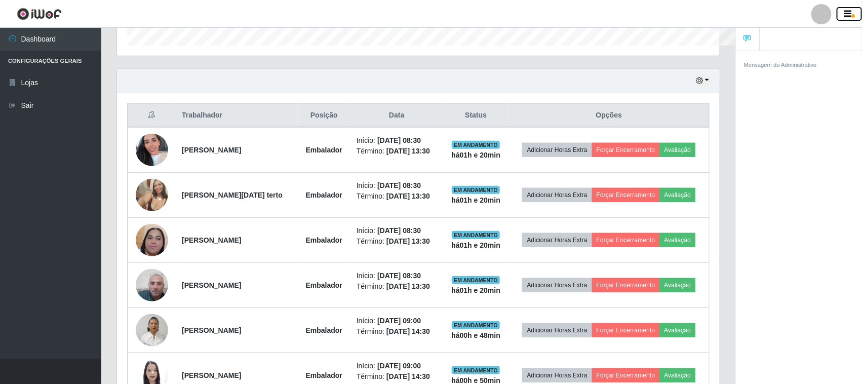
scroll to position [211, 603]
click at [850, 16] on icon "button" at bounding box center [848, 14] width 8 height 9
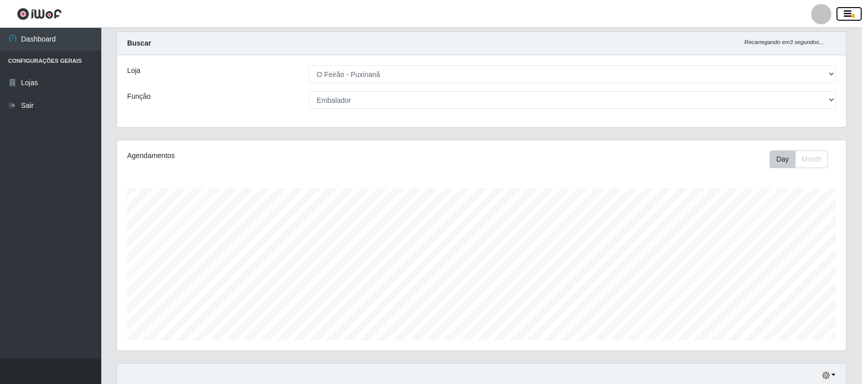
scroll to position [0, 0]
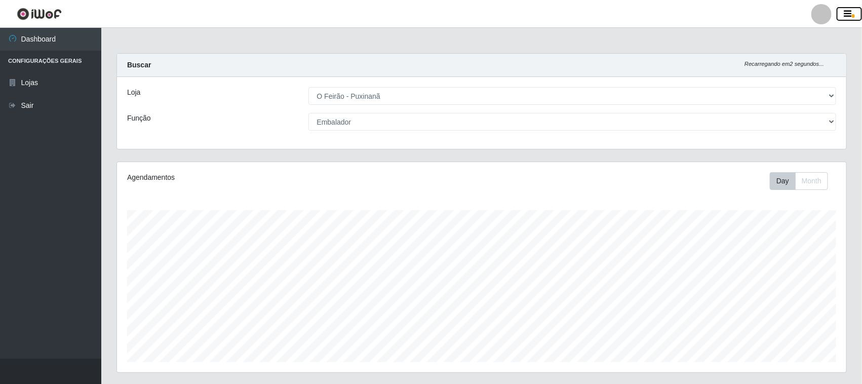
click at [854, 19] on button "button" at bounding box center [849, 14] width 25 height 14
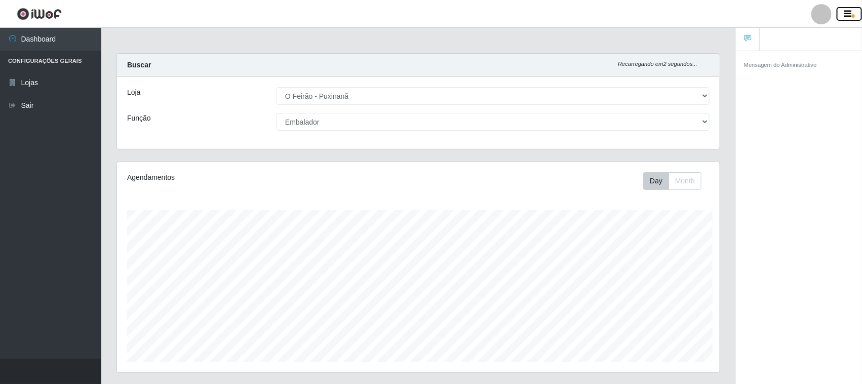
scroll to position [506374, 505981]
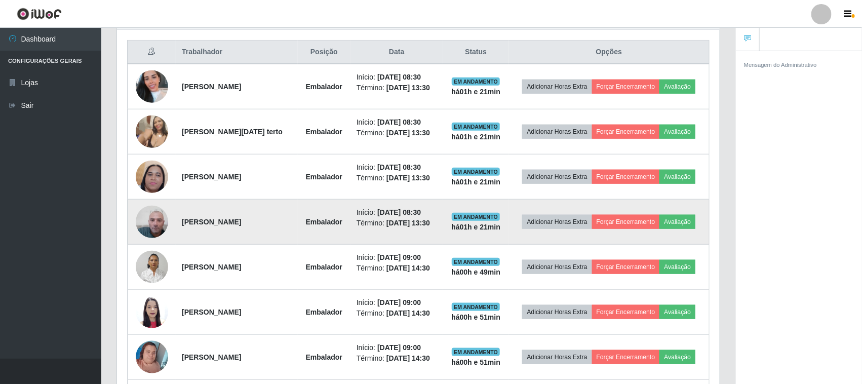
scroll to position [211, 603]
